Goal: Task Accomplishment & Management: Manage account settings

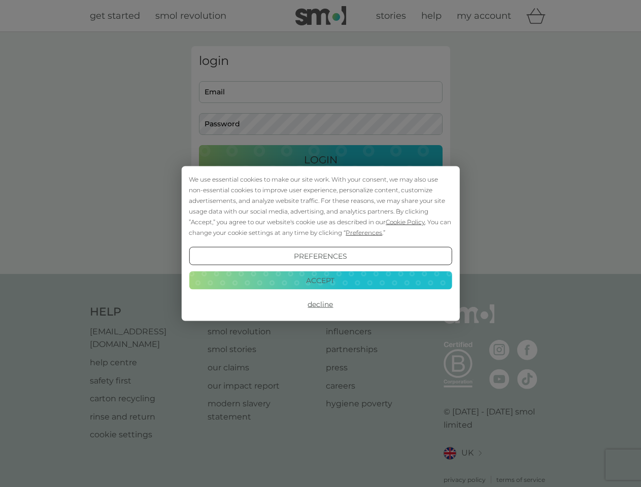
click at [406, 222] on span "Cookie Policy" at bounding box center [405, 222] width 39 height 8
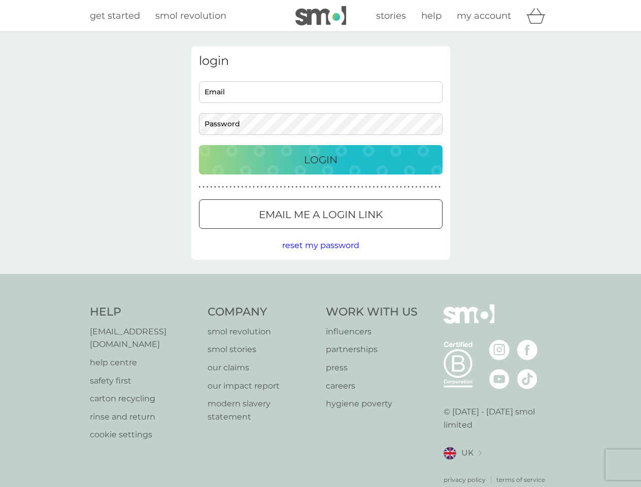
click at [363, 232] on div "login Email Password Login ● ● ● ● ● ● ● ● ● ● ● ● ● ● ● ● ● ● ● ● ● ● ● ● ● ● …" at bounding box center [320, 153] width 259 height 214
click at [320, 256] on div "login Email Password Login ● ● ● ● ● ● ● ● ● ● ● ● ● ● ● ● ● ● ● ● ● ● ● ● ● ● …" at bounding box center [320, 153] width 259 height 214
click at [320, 305] on div "Help [EMAIL_ADDRESS][DOMAIN_NAME] help centre safety first carton recycling rin…" at bounding box center [321, 395] width 462 height 180
click at [320, 280] on div "Help [EMAIL_ADDRESS][DOMAIN_NAME] help centre safety first carton recycling rin…" at bounding box center [320, 394] width 641 height 241
